Goal: Task Accomplishment & Management: Manage account settings

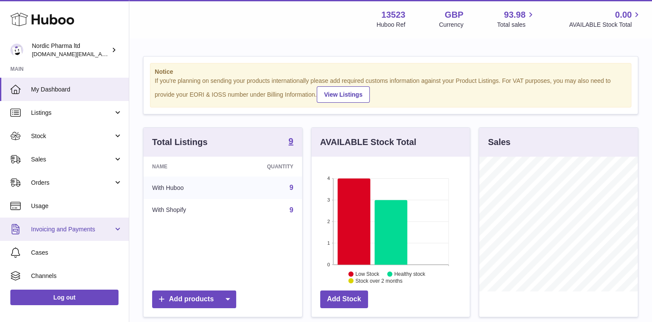
scroll to position [134, 159]
click at [103, 223] on link "Invoicing and Payments" at bounding box center [64, 228] width 129 height 23
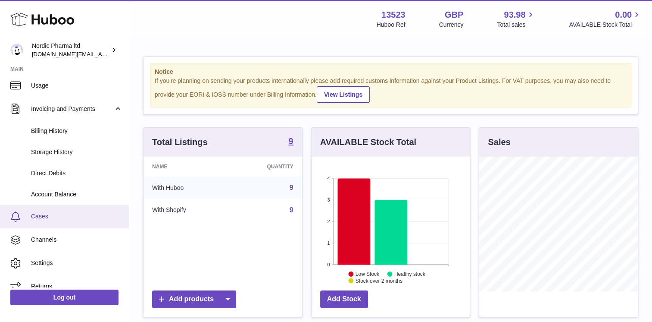
scroll to position [131, 0]
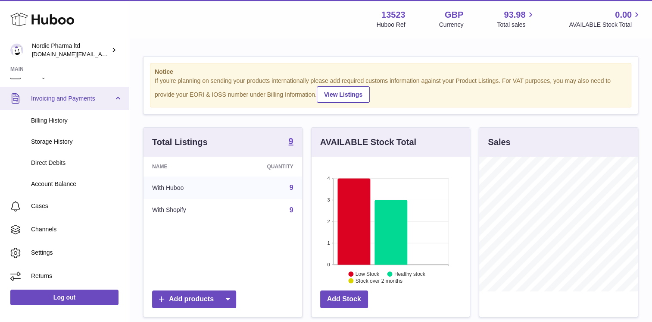
click at [66, 96] on span "Invoicing and Payments" at bounding box center [72, 98] width 82 height 8
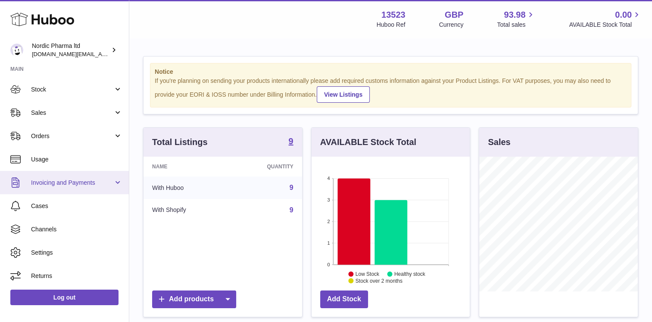
click at [71, 178] on span "Invoicing and Payments" at bounding box center [72, 182] width 82 height 8
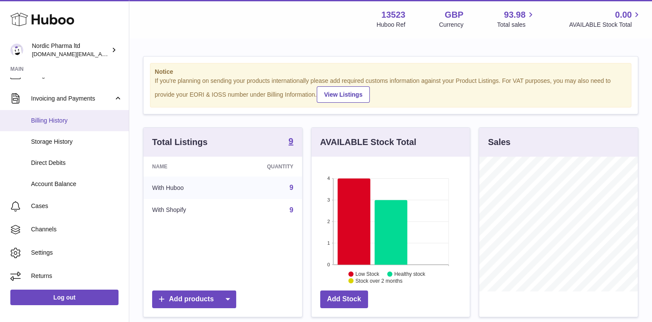
click at [52, 120] on span "Billing History" at bounding box center [76, 120] width 91 height 8
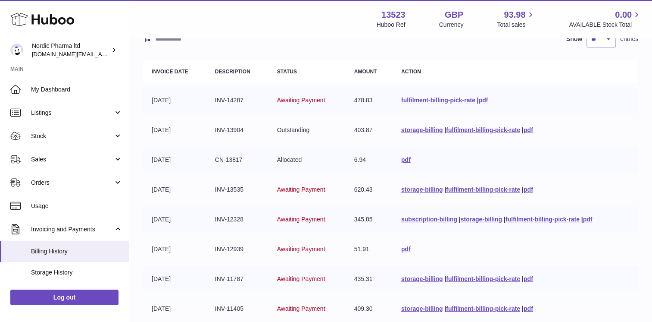
scroll to position [75, 0]
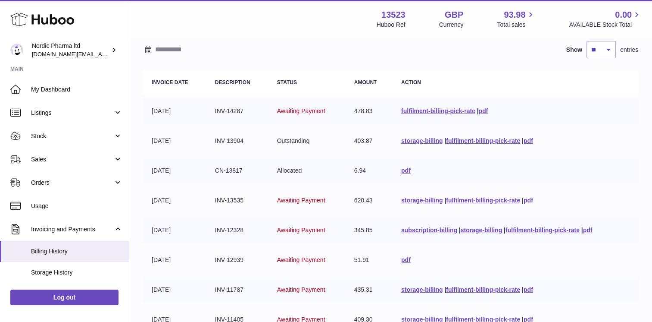
click at [528, 197] on link "pdf" at bounding box center [528, 200] width 9 height 7
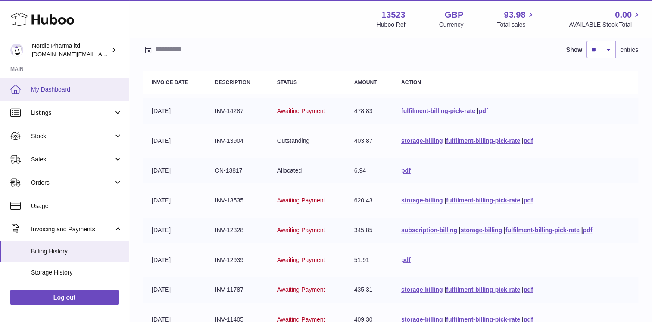
click at [64, 92] on span "My Dashboard" at bounding box center [76, 89] width 91 height 8
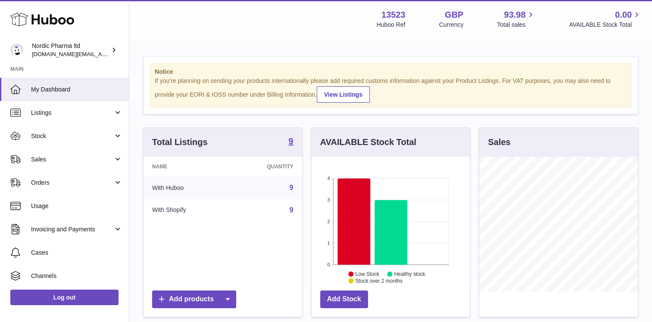
scroll to position [134, 159]
click at [71, 116] on link "Listings" at bounding box center [64, 112] width 129 height 23
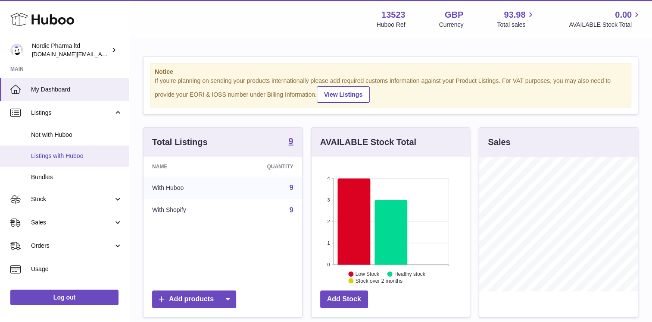
click at [75, 163] on link "Listings with Huboo" at bounding box center [64, 155] width 129 height 21
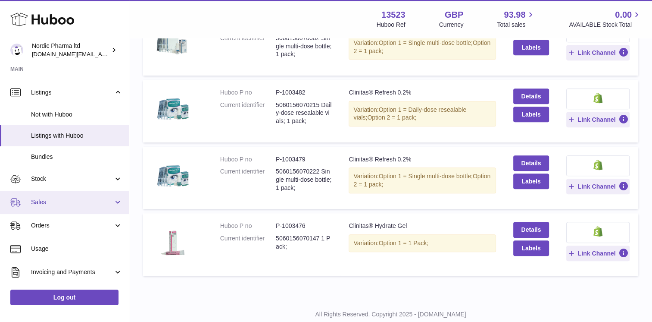
scroll to position [22, 0]
click at [59, 191] on link "Sales" at bounding box center [64, 200] width 129 height 23
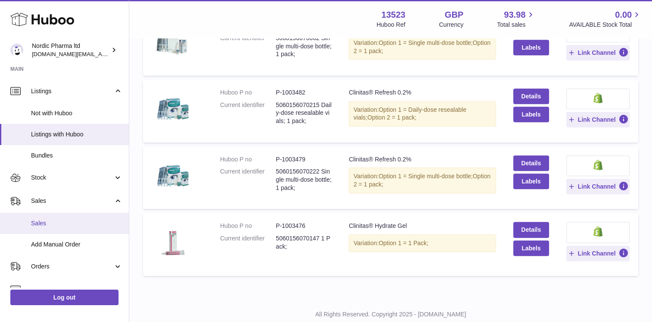
click at [69, 220] on span "Sales" at bounding box center [76, 223] width 91 height 8
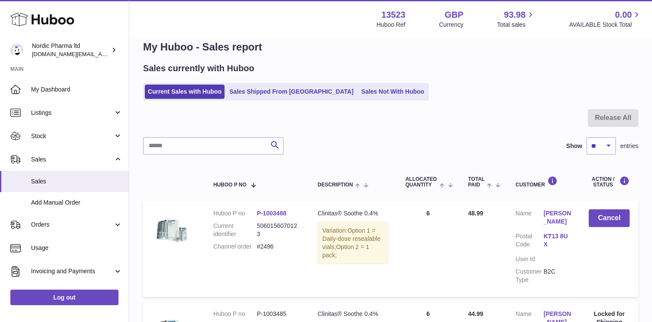
scroll to position [7, 0]
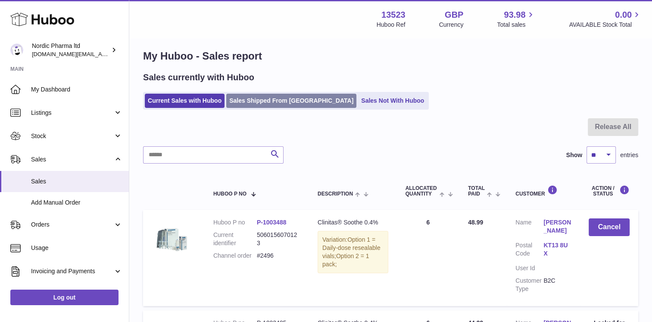
click at [266, 97] on link "Sales Shipped From [GEOGRAPHIC_DATA]" at bounding box center [291, 101] width 130 height 14
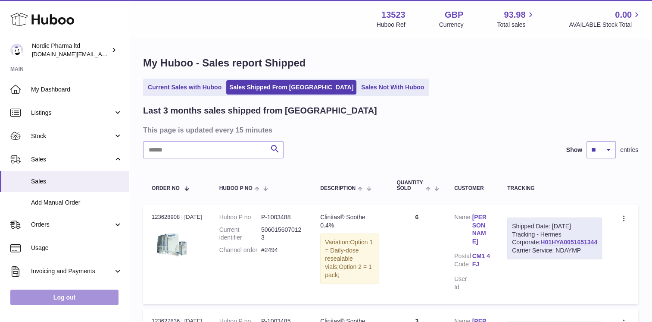
click at [87, 297] on link "Log out" at bounding box center [64, 297] width 108 height 16
